Goal: Go to known website: Go to known website

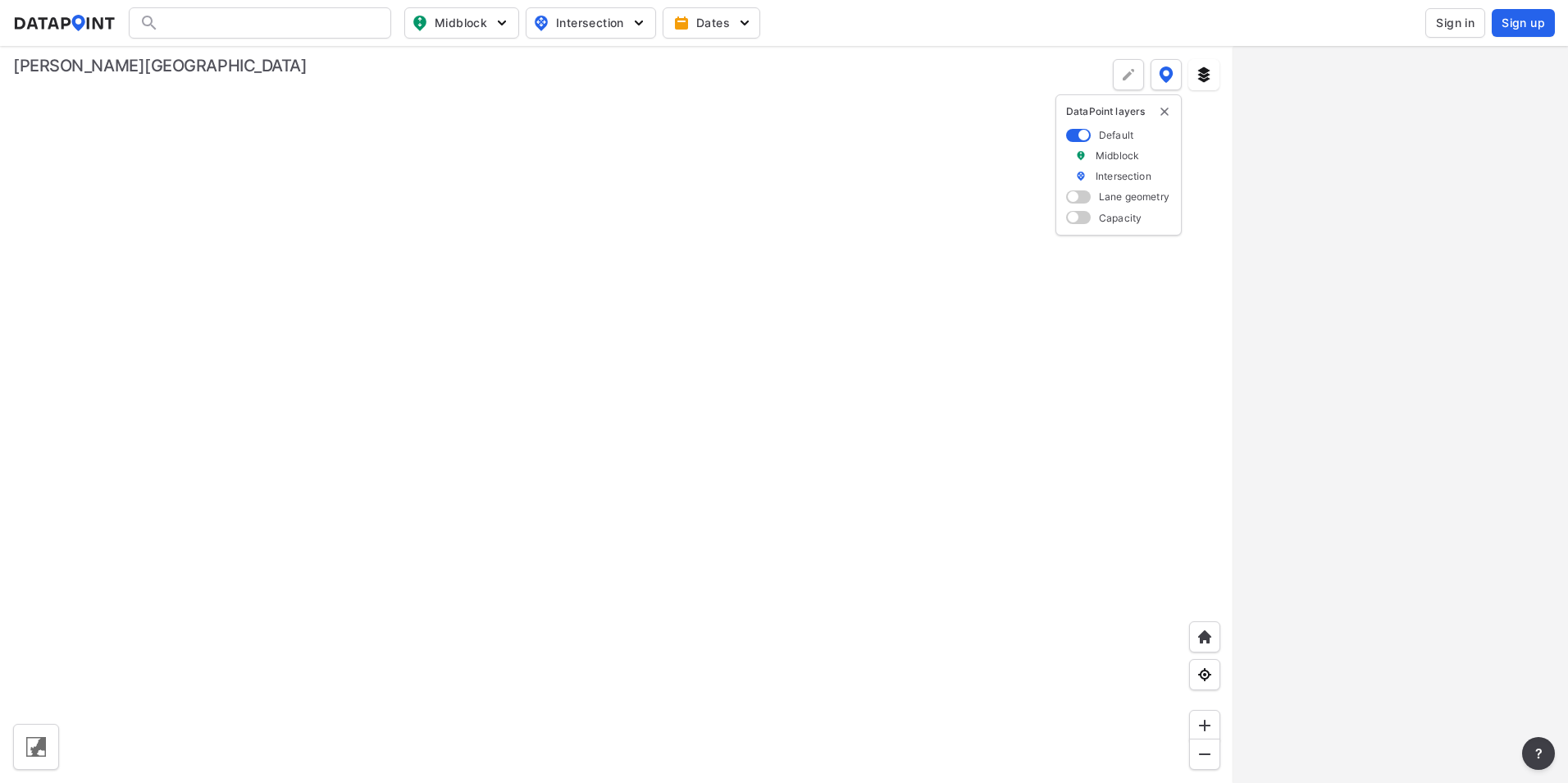
drag, startPoint x: 781, startPoint y: 329, endPoint x: 825, endPoint y: 374, distance: 62.9
click at [814, 393] on div at bounding box center [617, 414] width 1234 height 736
click at [1162, 111] on img "delete" at bounding box center [1165, 112] width 13 height 13
click at [1455, 22] on span "Sign in" at bounding box center [1454, 23] width 38 height 17
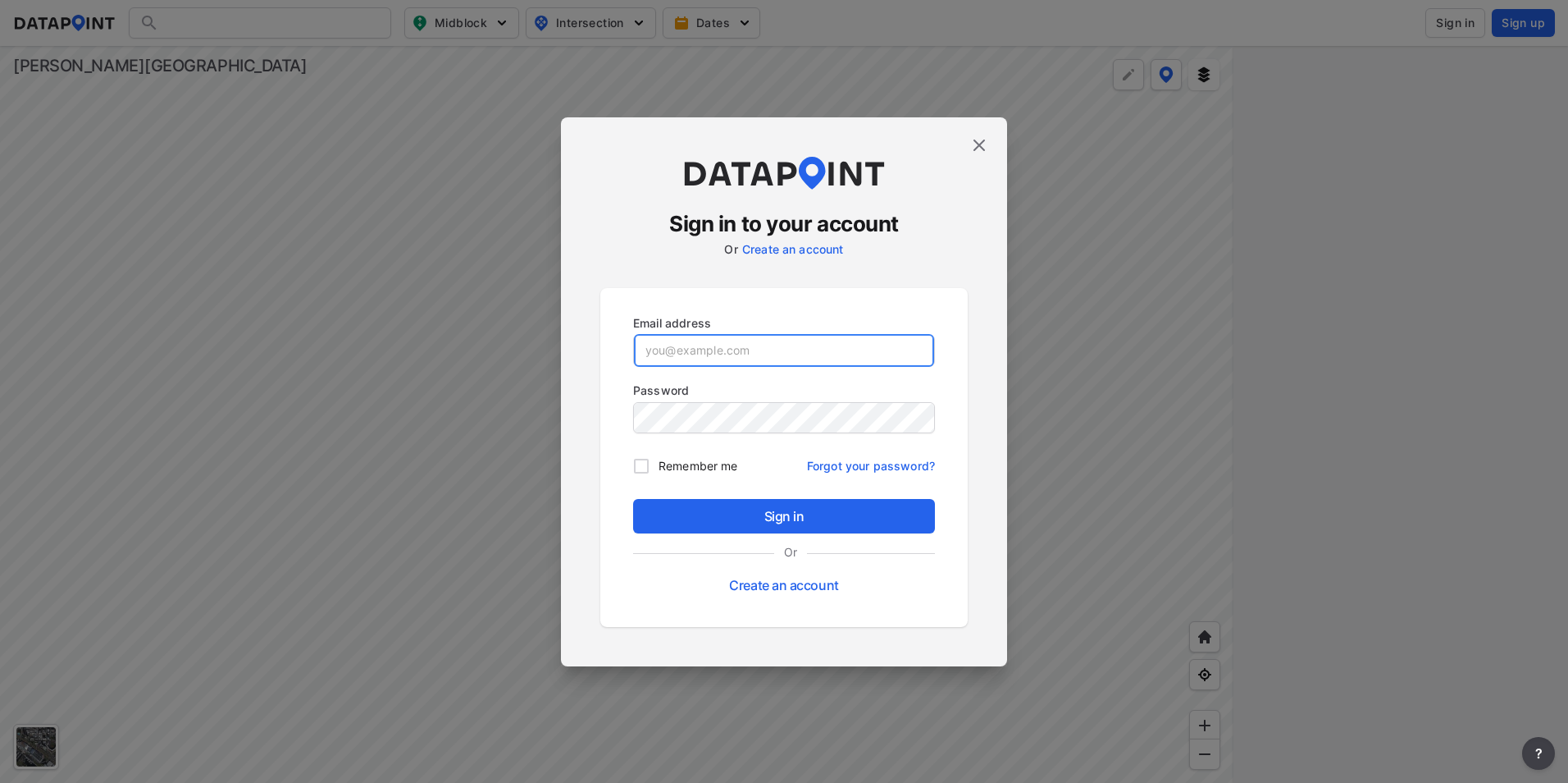
type input "[PERSON_NAME][EMAIL_ADDRESS][PERSON_NAME][PERSON_NAME][DOMAIN_NAME]"
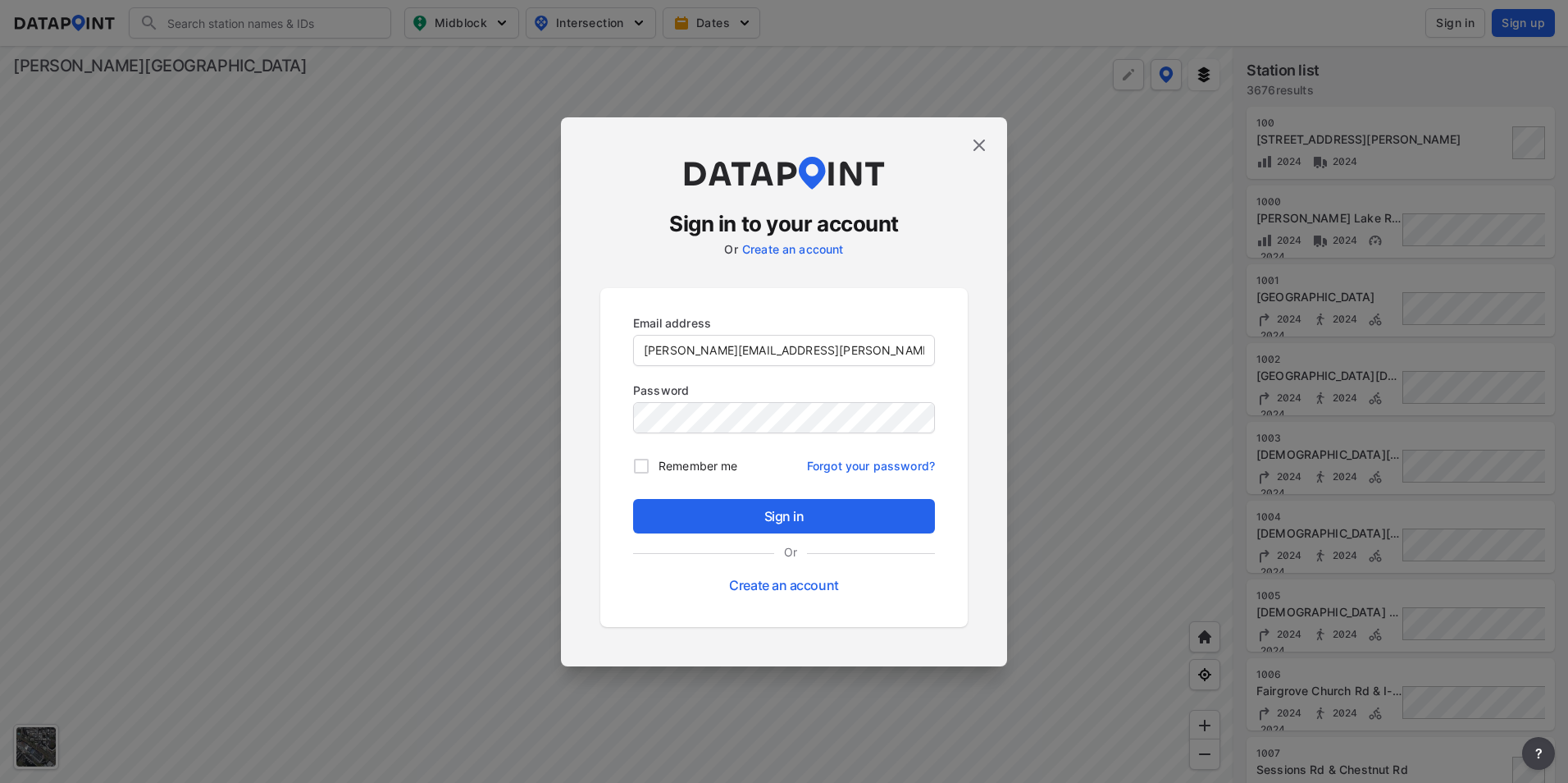
click at [971, 146] on img at bounding box center [978, 144] width 20 height 20
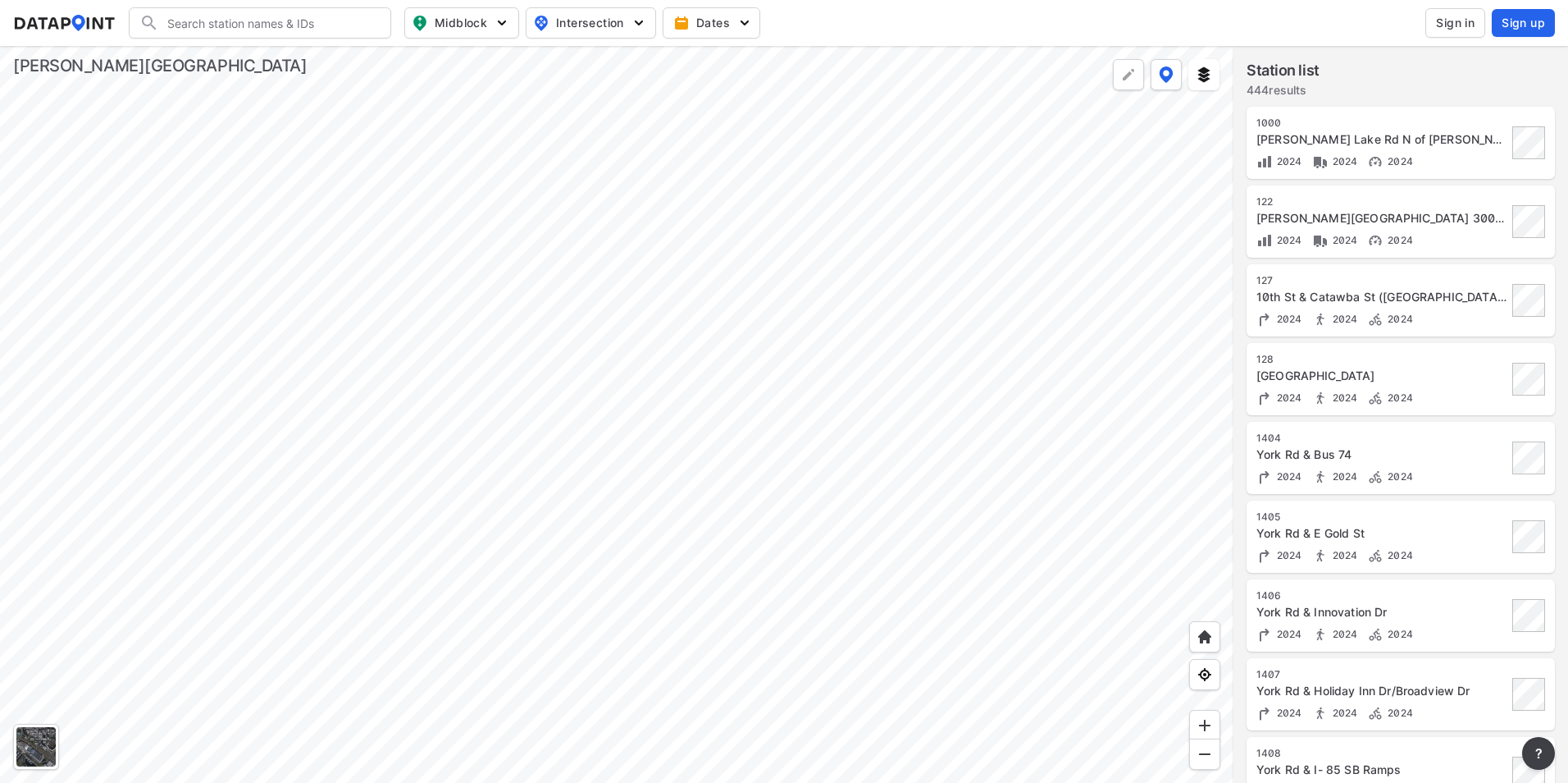
click at [448, 295] on div at bounding box center [617, 414] width 1234 height 736
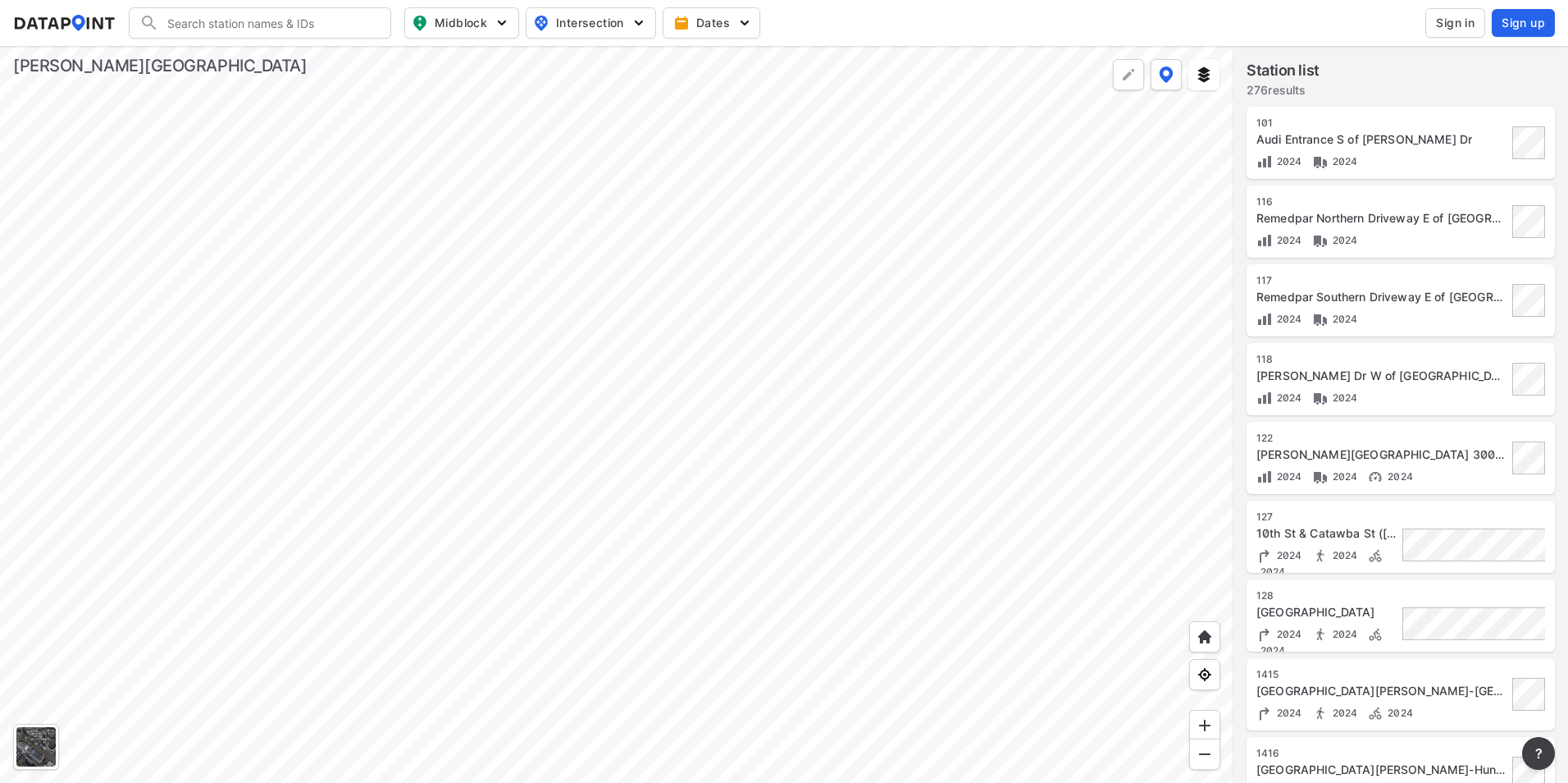
click at [751, 266] on div at bounding box center [617, 414] width 1234 height 736
click at [551, 492] on div at bounding box center [617, 414] width 1234 height 736
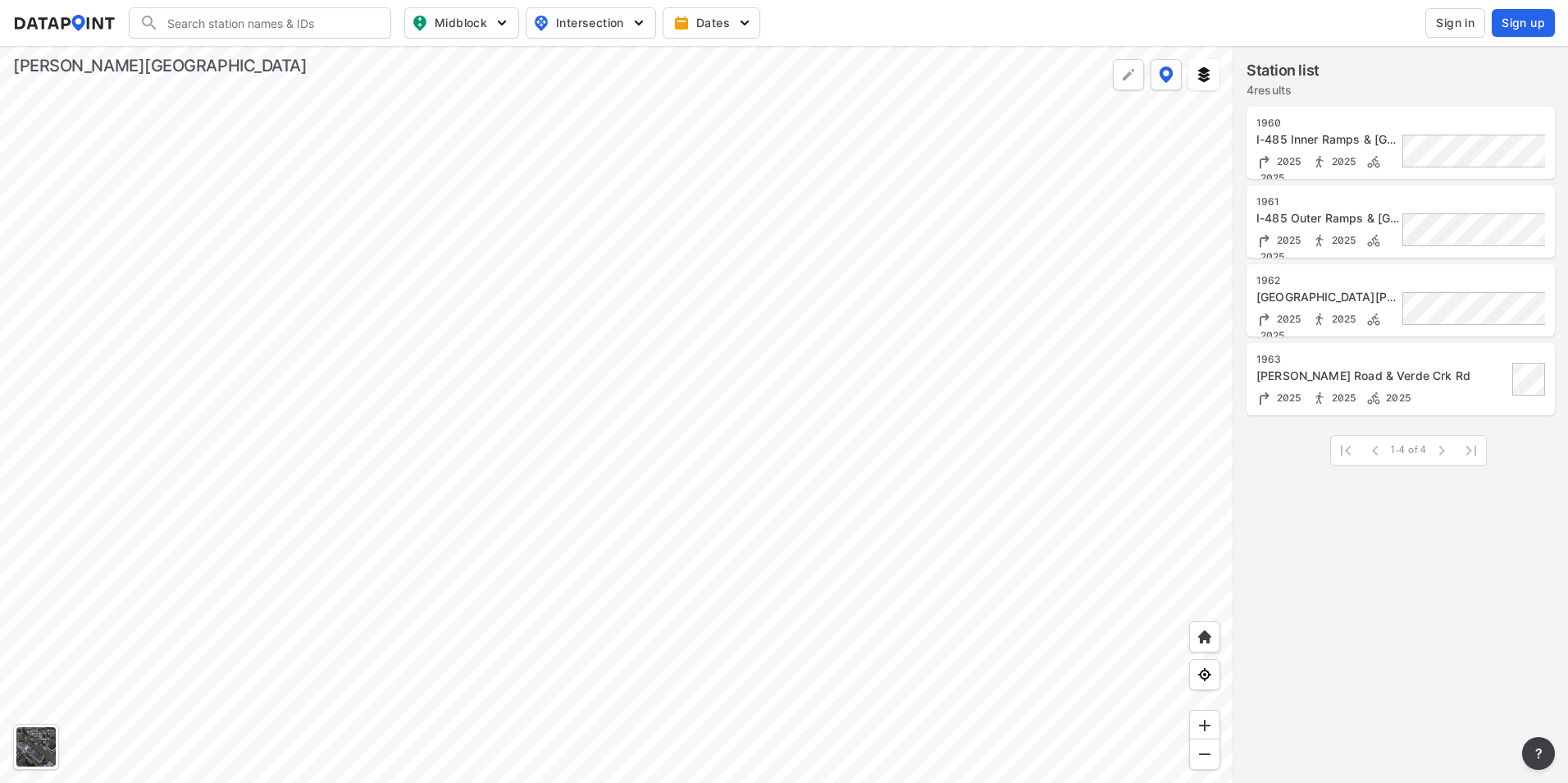
click at [612, 624] on div at bounding box center [617, 414] width 1234 height 736
click at [691, 606] on div at bounding box center [617, 414] width 1234 height 736
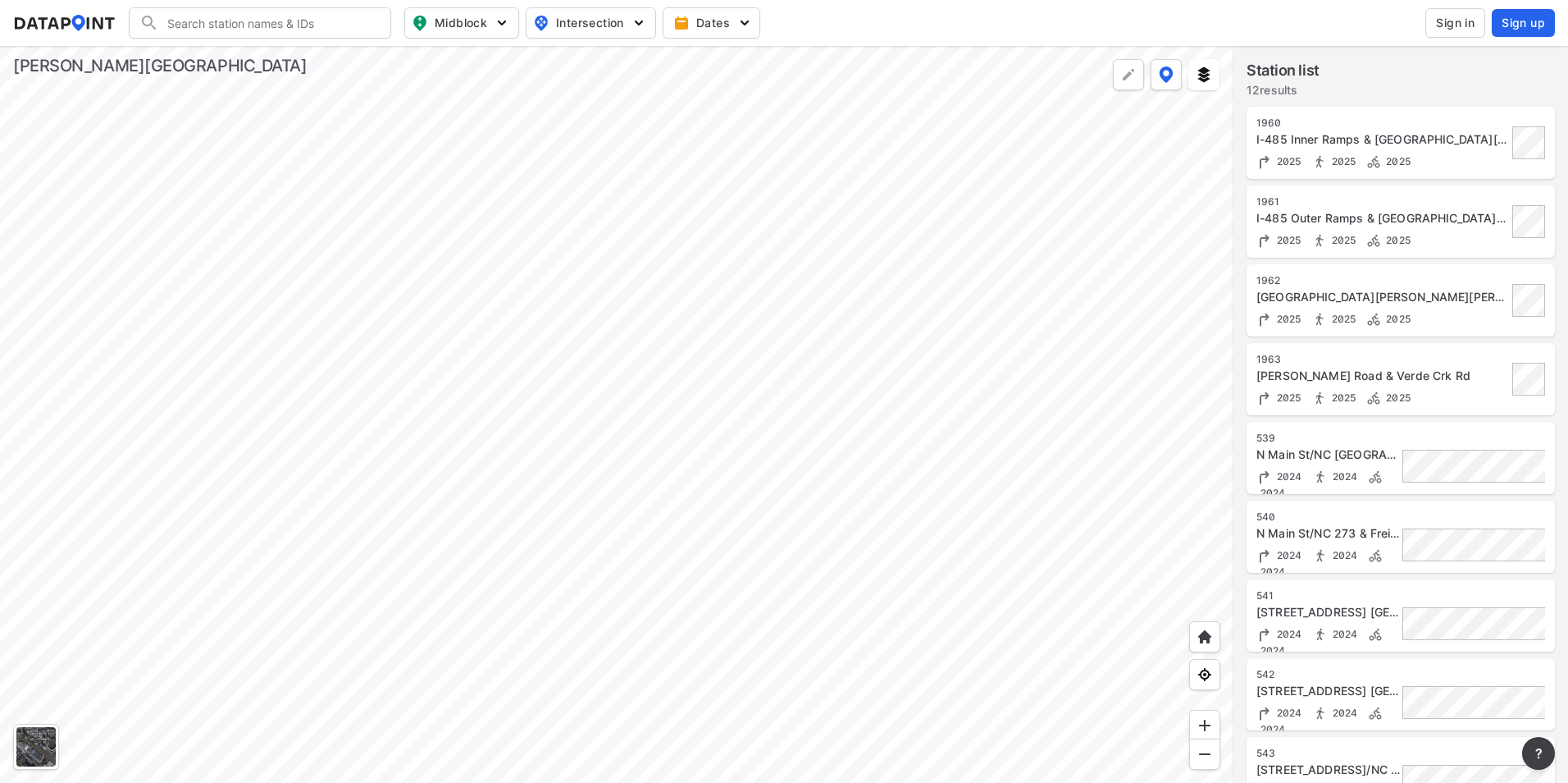
click at [592, 561] on div at bounding box center [617, 414] width 1234 height 736
click at [832, 351] on div at bounding box center [617, 414] width 1234 height 736
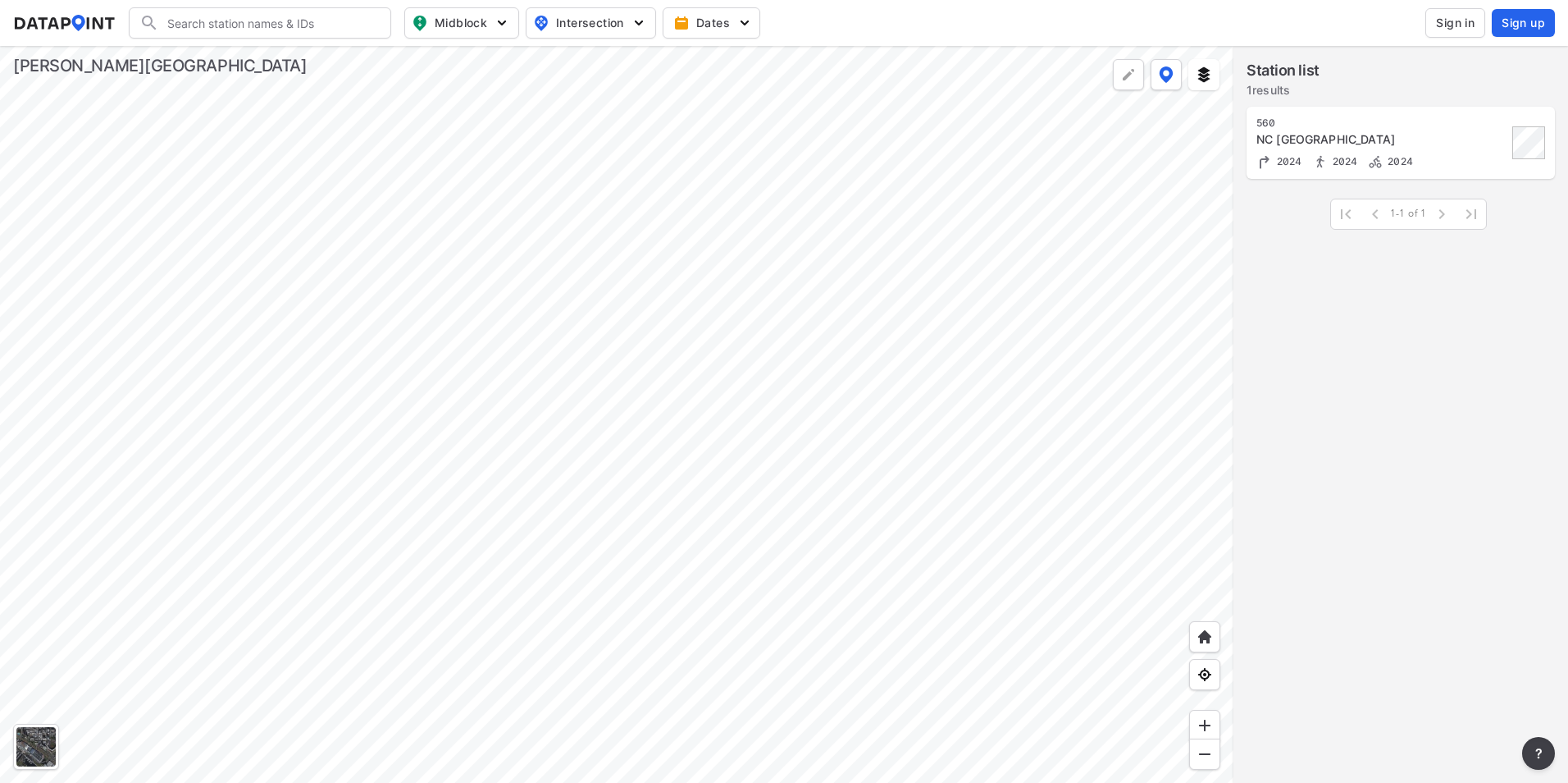
click at [861, 524] on div at bounding box center [617, 414] width 1234 height 736
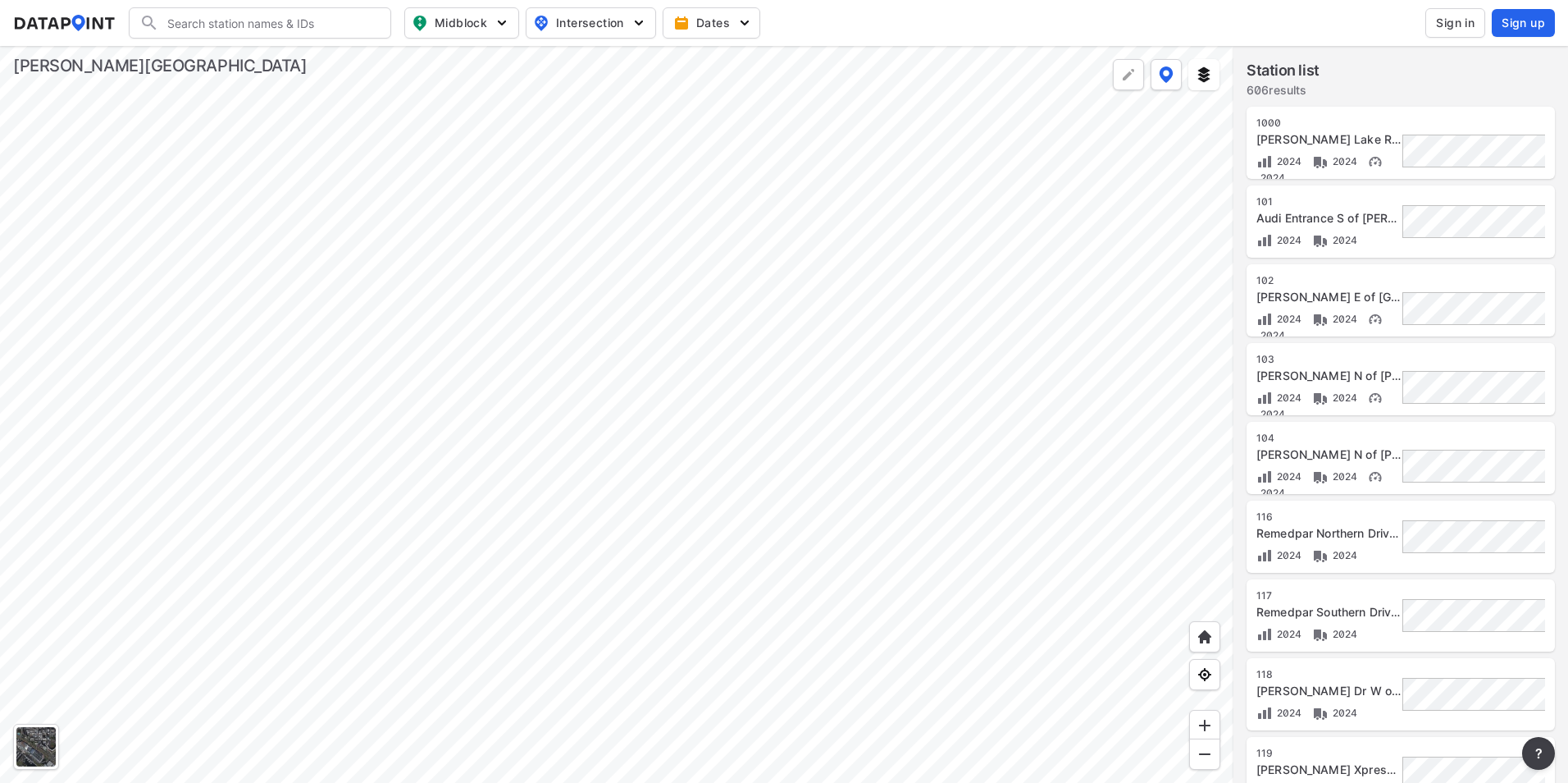
click at [800, 516] on div at bounding box center [617, 414] width 1234 height 736
click at [593, 209] on div at bounding box center [617, 414] width 1234 height 736
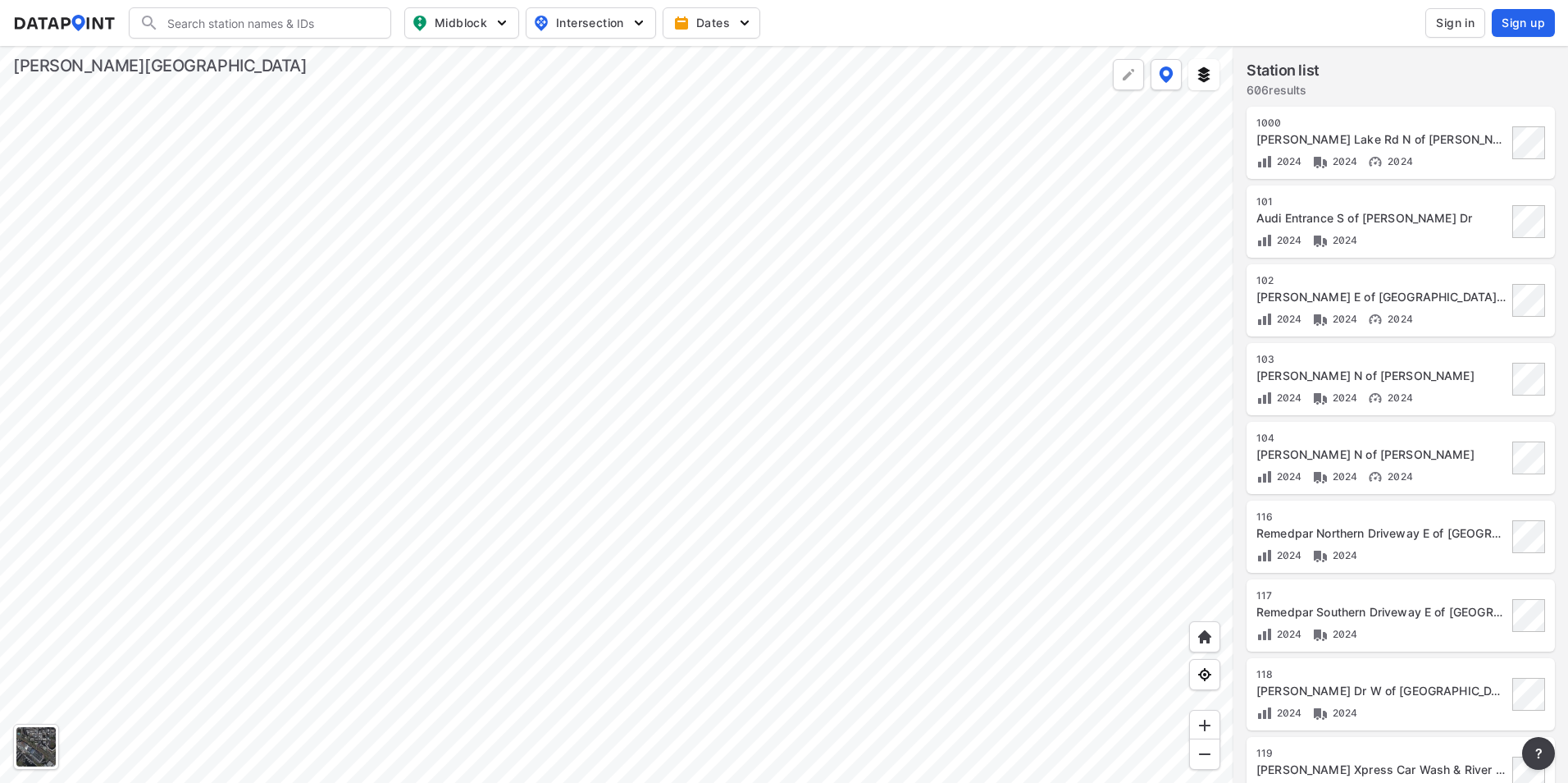
click at [524, 305] on div at bounding box center [617, 414] width 1234 height 736
click at [679, 538] on div at bounding box center [617, 414] width 1234 height 736
click at [677, 401] on div at bounding box center [617, 414] width 1234 height 736
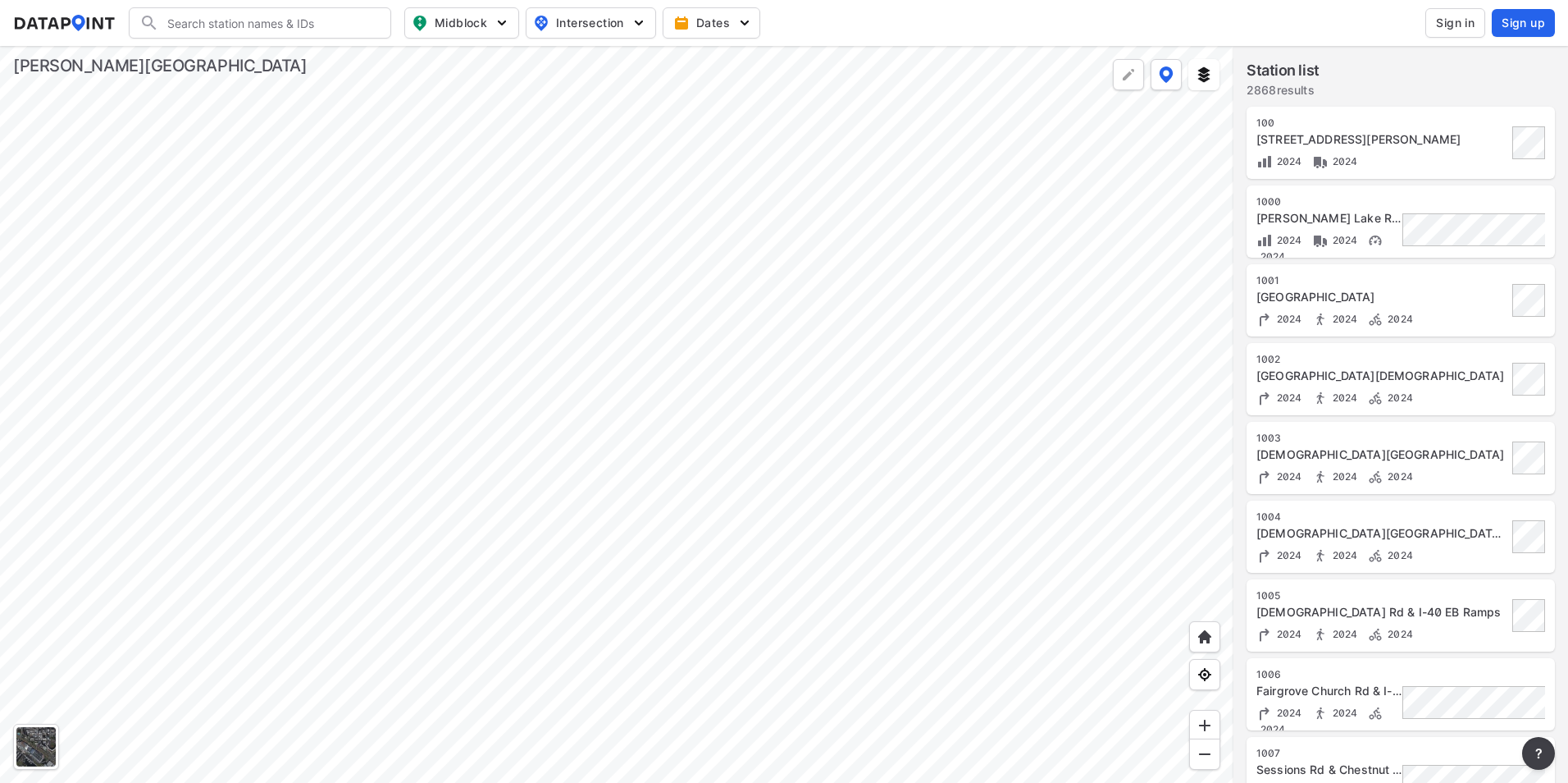
click at [755, 670] on div at bounding box center [617, 414] width 1234 height 736
click at [722, 268] on div at bounding box center [617, 414] width 1234 height 736
click at [756, 593] on div at bounding box center [617, 414] width 1234 height 736
click at [450, 529] on div at bounding box center [617, 414] width 1234 height 736
click at [703, 305] on div at bounding box center [617, 414] width 1234 height 736
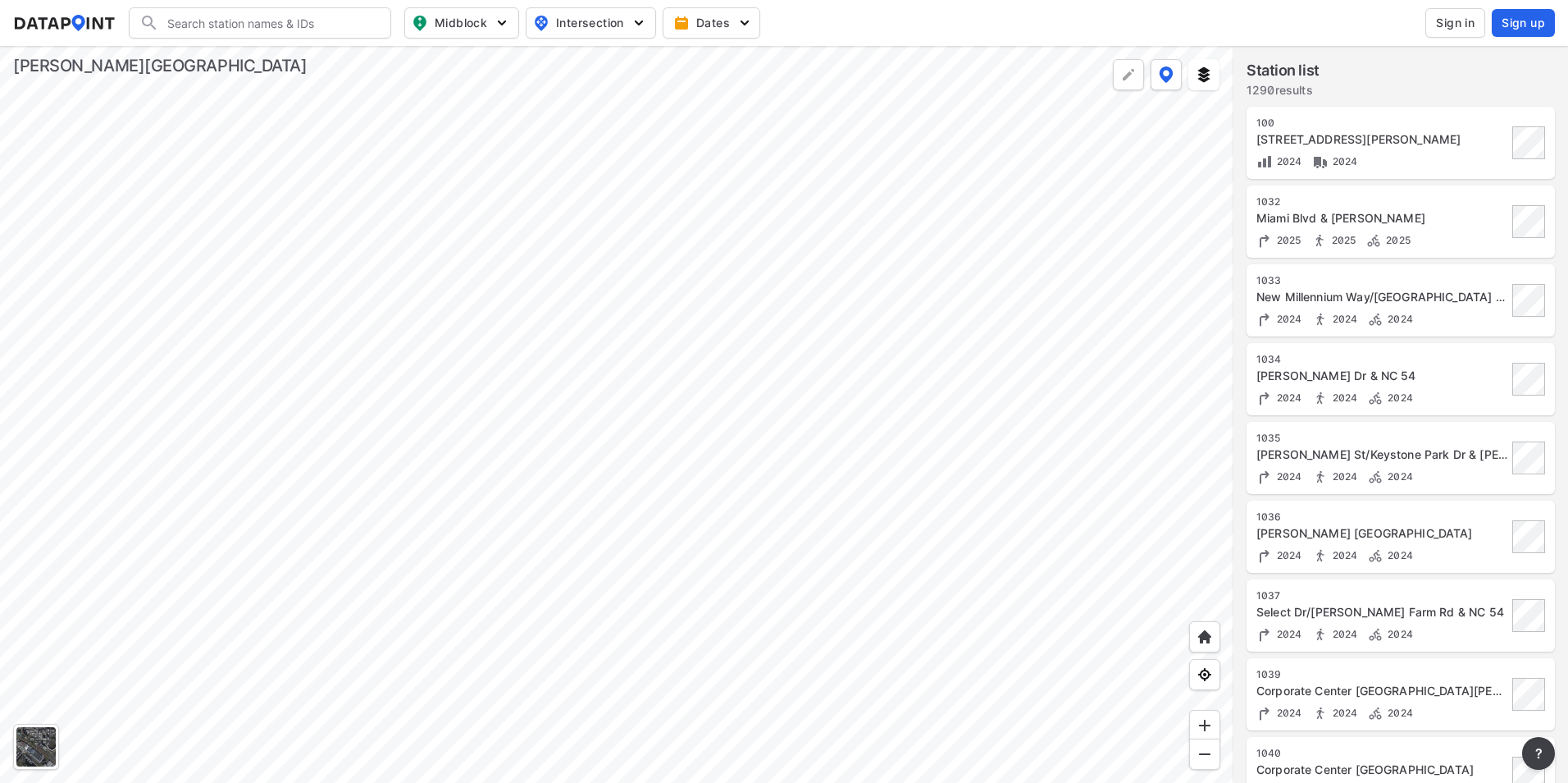
click at [805, 357] on div at bounding box center [617, 414] width 1234 height 736
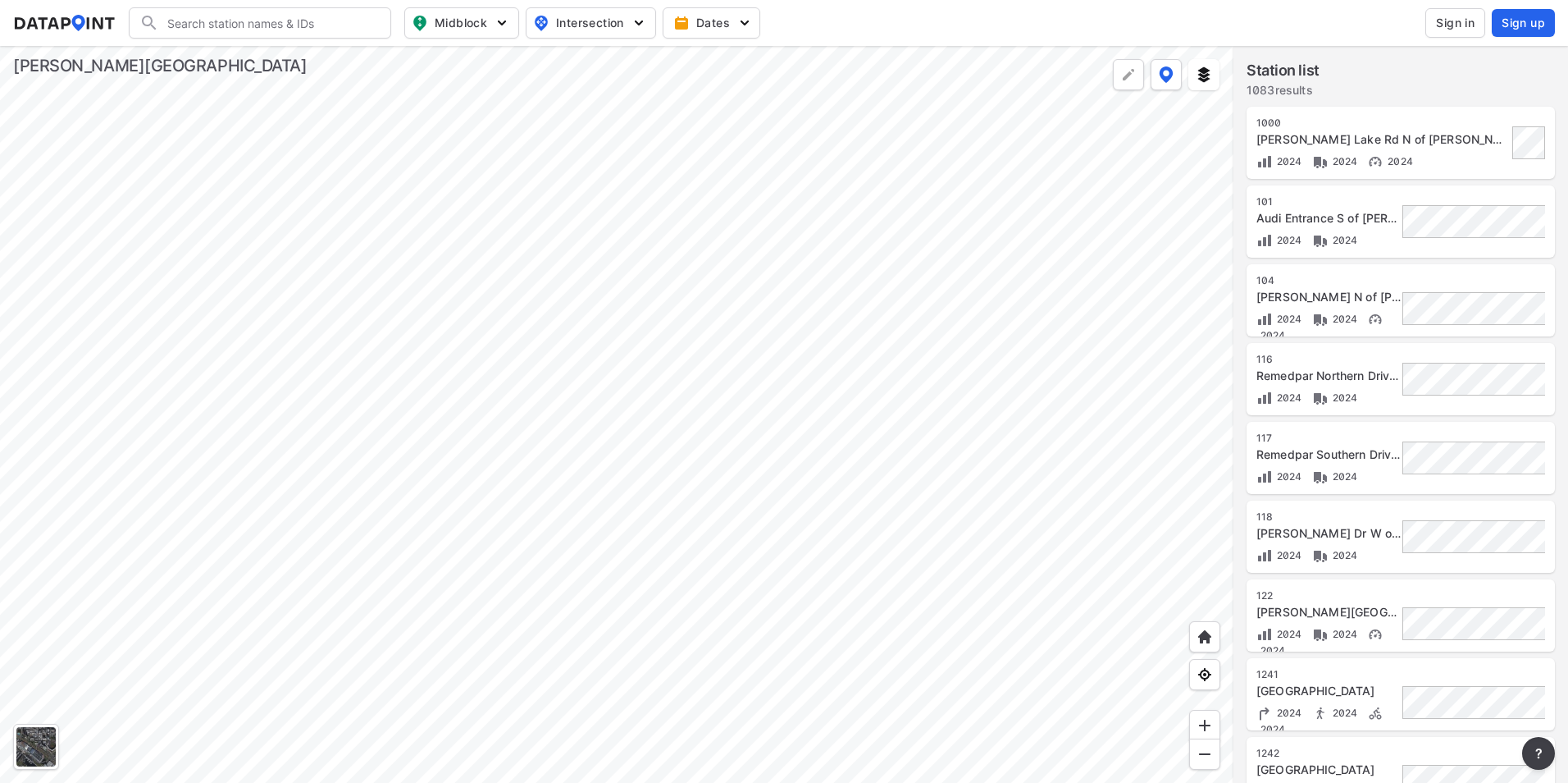
click at [584, 357] on div at bounding box center [617, 414] width 1234 height 736
click at [750, 549] on div at bounding box center [617, 414] width 1234 height 736
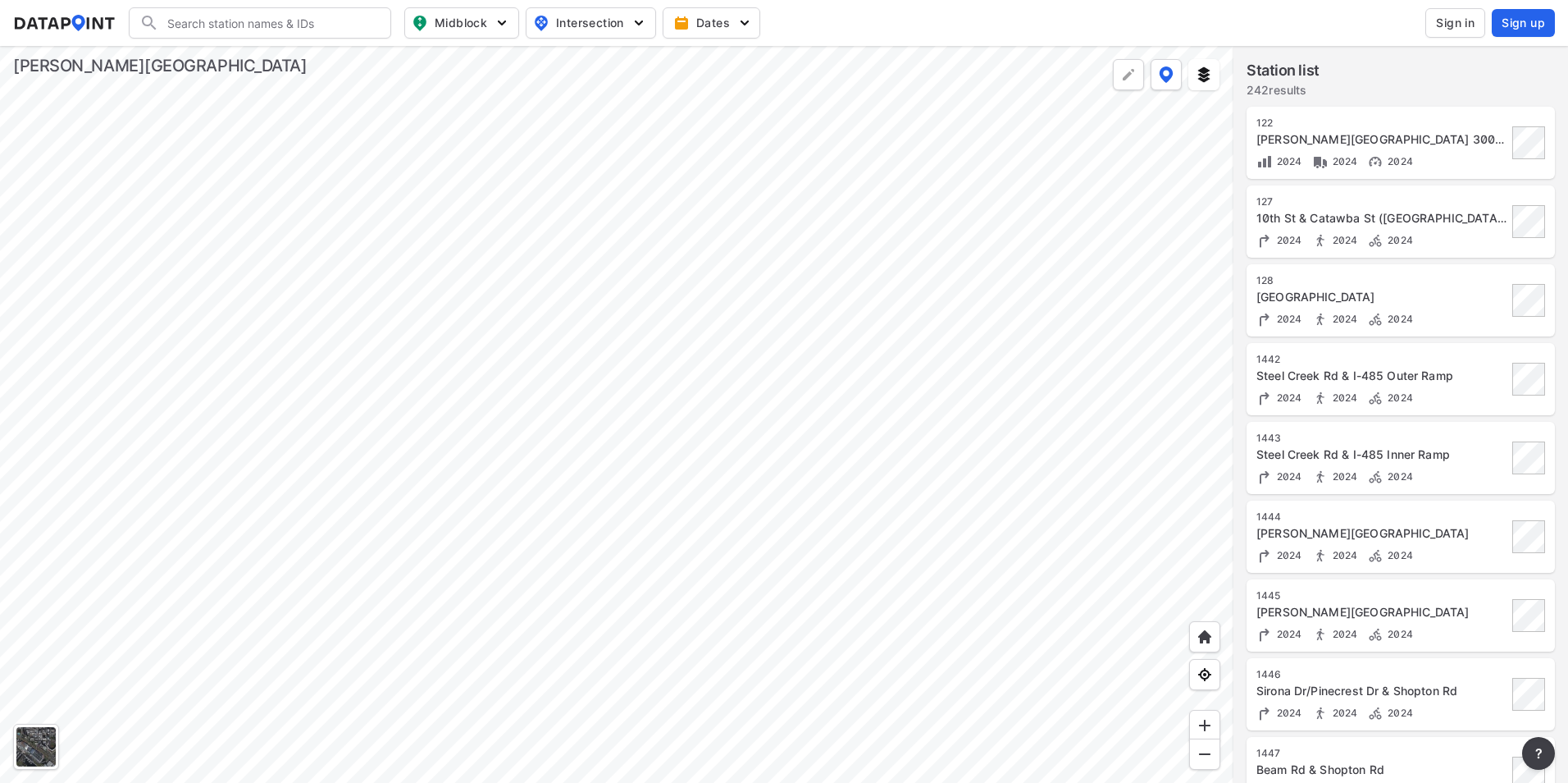
click at [612, 651] on div at bounding box center [617, 414] width 1234 height 736
click at [709, 449] on div at bounding box center [617, 414] width 1234 height 736
click at [582, 607] on div at bounding box center [617, 414] width 1234 height 736
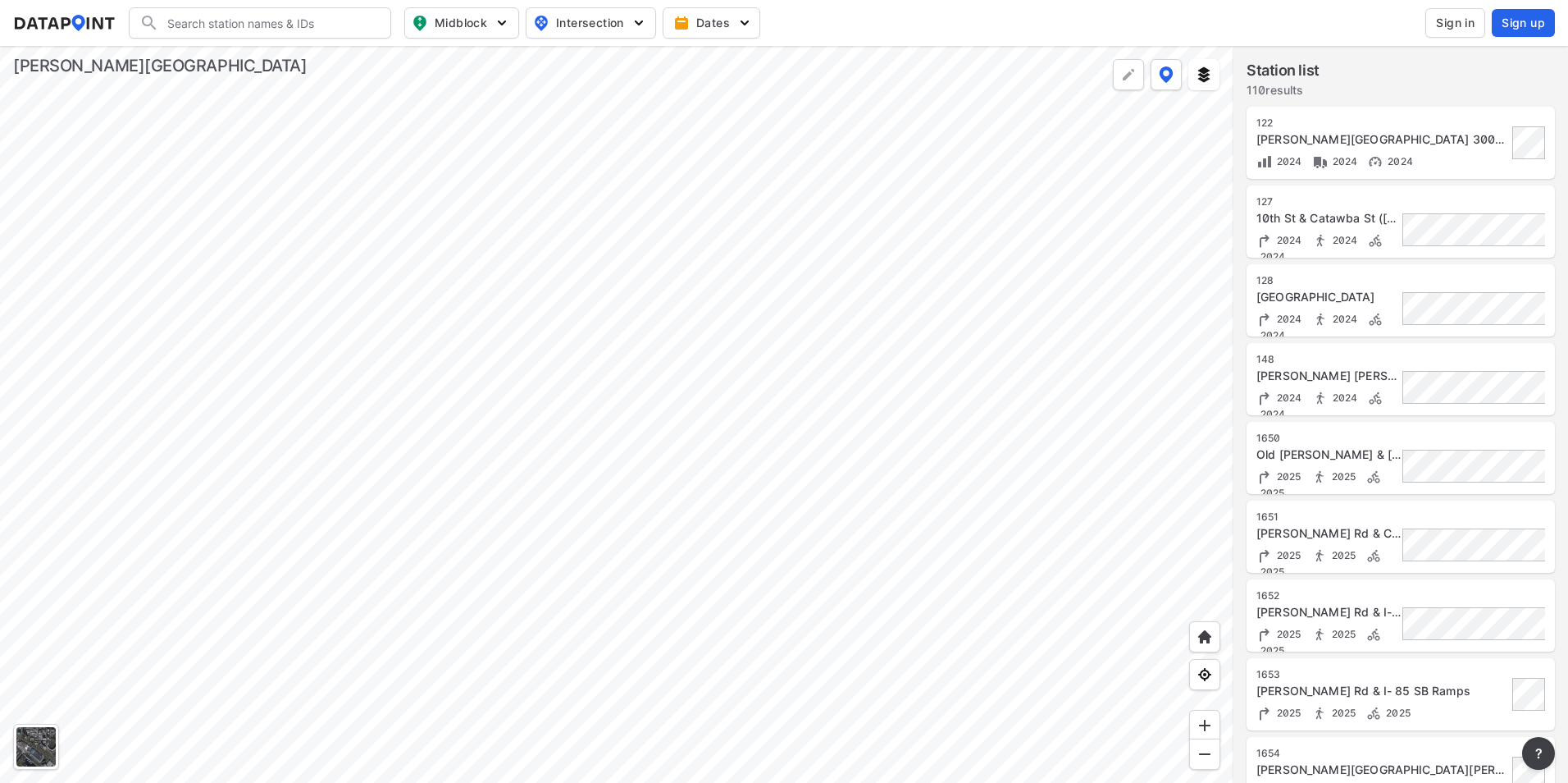
click at [546, 310] on div at bounding box center [617, 414] width 1234 height 736
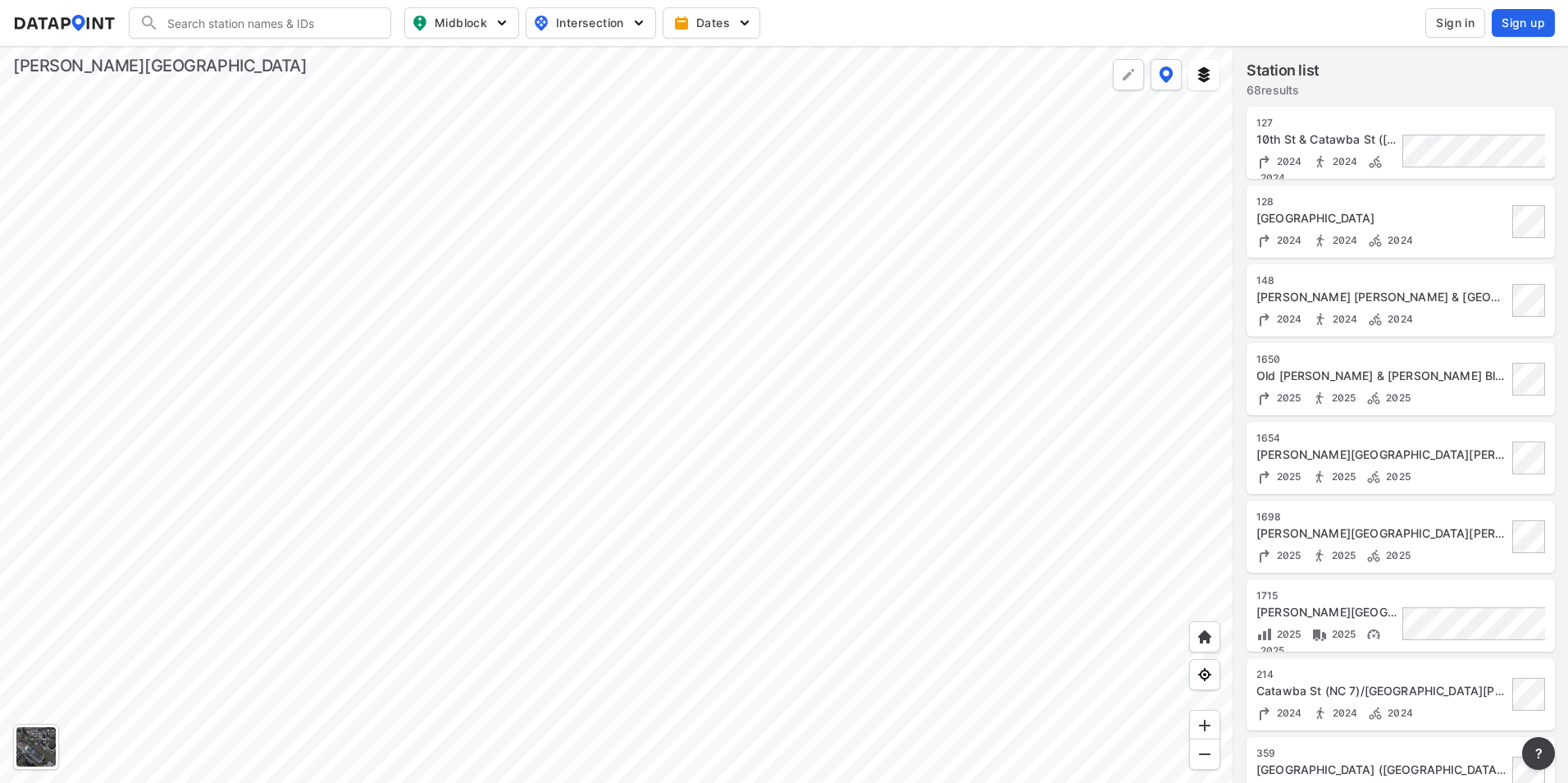
click at [593, 536] on div at bounding box center [617, 414] width 1234 height 736
click at [480, 550] on div at bounding box center [617, 414] width 1234 height 736
click at [1143, 389] on div at bounding box center [617, 414] width 1234 height 736
click at [811, 390] on div at bounding box center [617, 414] width 1234 height 736
click at [993, 414] on div at bounding box center [617, 414] width 1234 height 736
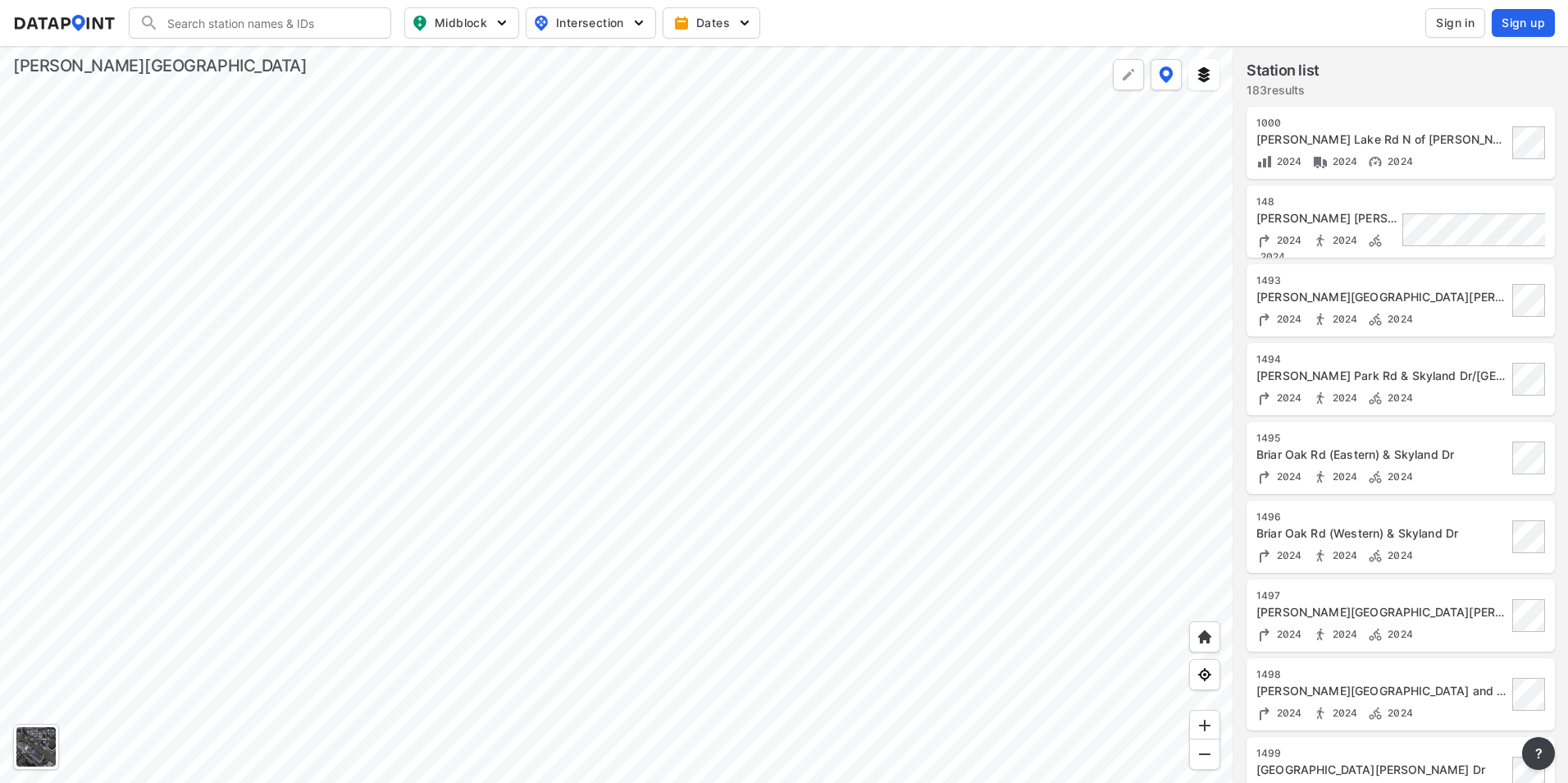
click at [839, 158] on div at bounding box center [617, 414] width 1234 height 736
click at [799, 602] on div at bounding box center [617, 414] width 1234 height 736
click at [760, 166] on div at bounding box center [617, 414] width 1234 height 736
click at [695, 523] on div at bounding box center [617, 414] width 1234 height 736
click at [1157, 84] on button at bounding box center [1166, 74] width 31 height 31
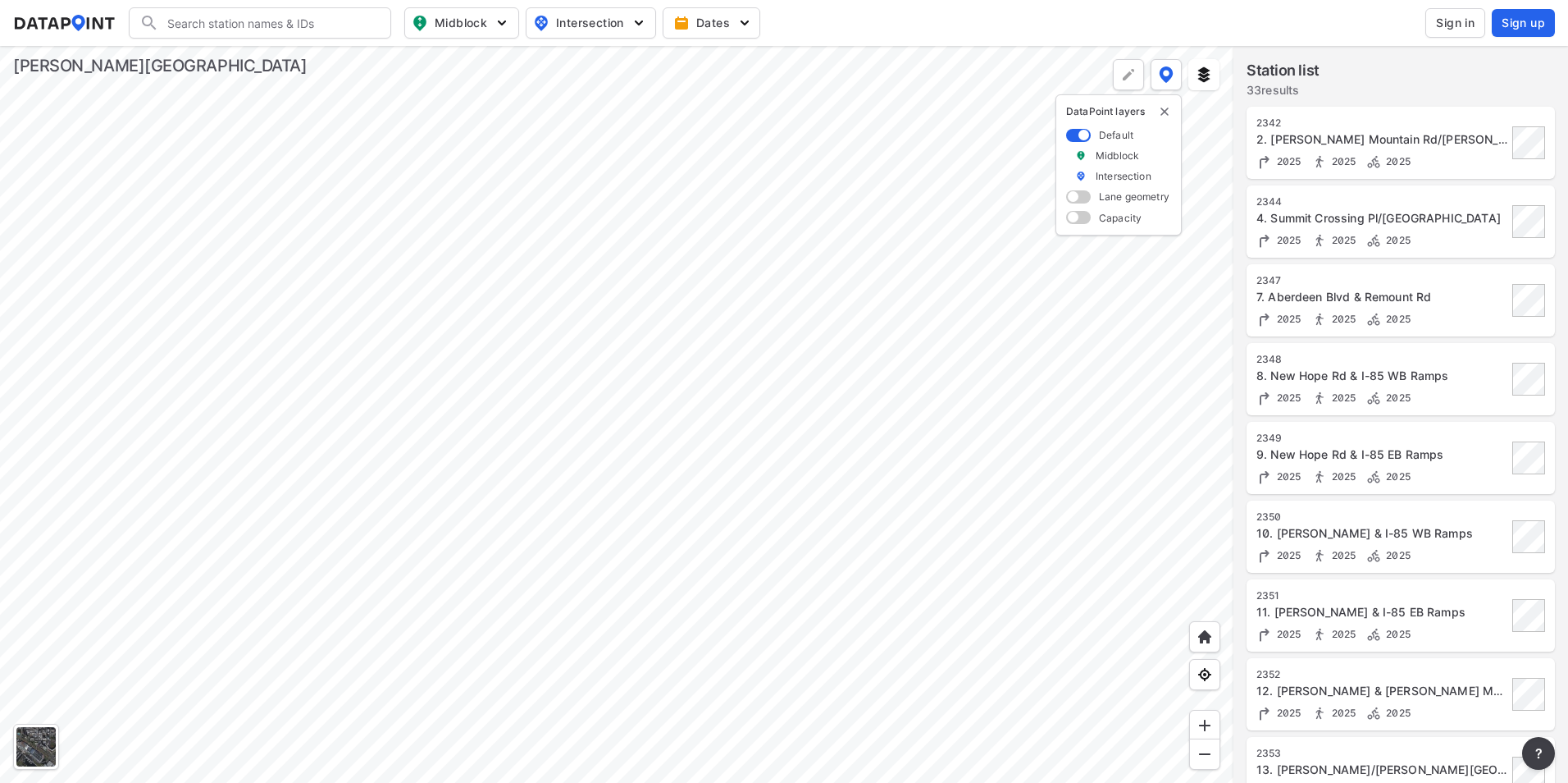
click at [751, 356] on div at bounding box center [617, 414] width 1234 height 736
click at [736, 405] on div at bounding box center [617, 414] width 1234 height 736
click at [626, 494] on div at bounding box center [617, 414] width 1234 height 736
click at [887, 419] on div at bounding box center [617, 414] width 1234 height 736
click at [675, 550] on div at bounding box center [617, 414] width 1234 height 736
